Goal: Task Accomplishment & Management: Use online tool/utility

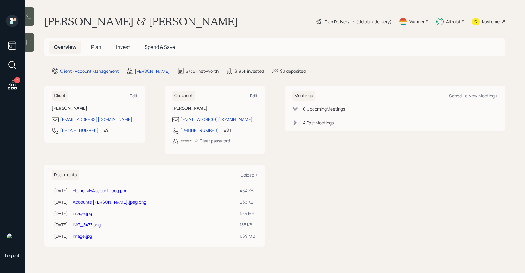
click at [123, 50] on span "Invest" at bounding box center [123, 47] width 14 height 7
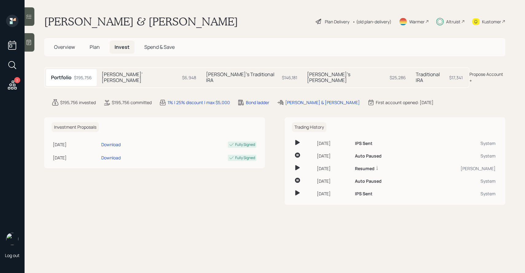
click at [67, 48] on span "Overview" at bounding box center [64, 47] width 21 height 7
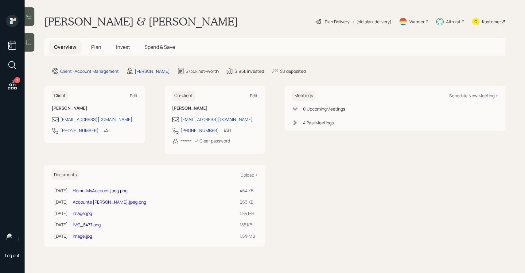
click at [116, 202] on link "Accounts [PERSON_NAME].jpeg.png" at bounding box center [109, 202] width 73 height 6
click at [105, 193] on link "Home-MyAccount.jpeg.png" at bounding box center [100, 191] width 55 height 6
click at [92, 213] on link "image.jpg" at bounding box center [82, 213] width 19 height 6
click at [88, 224] on link "IMG_5477.png" at bounding box center [87, 225] width 28 height 6
click at [91, 235] on link "image.jpg" at bounding box center [82, 236] width 19 height 6
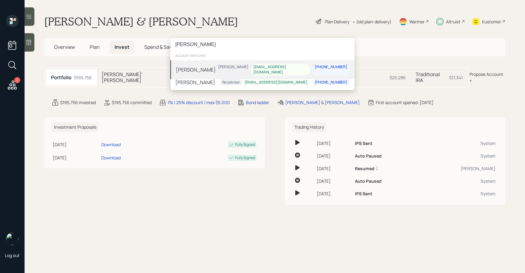
type input "[PERSON_NAME]"
click at [208, 68] on div "[PERSON_NAME] [PERSON_NAME] [EMAIL_ADDRESS][DOMAIN_NAME] [PHONE_NUMBER]" at bounding box center [262, 69] width 184 height 19
